Goal: Task Accomplishment & Management: Complete application form

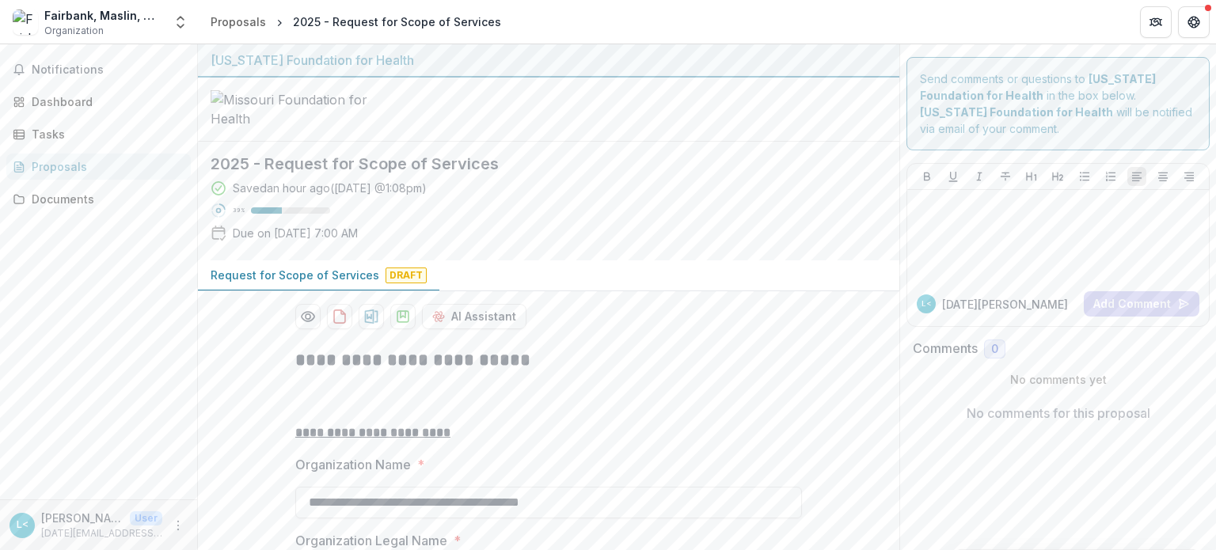
scroll to position [79, 0]
